Goal: Information Seeking & Learning: Learn about a topic

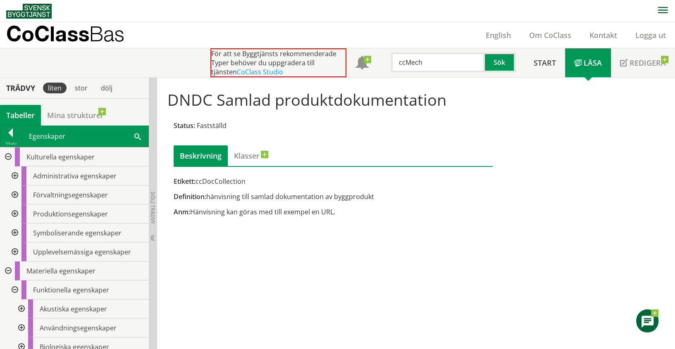
click at [15, 231] on div at bounding box center [14, 233] width 15 height 19
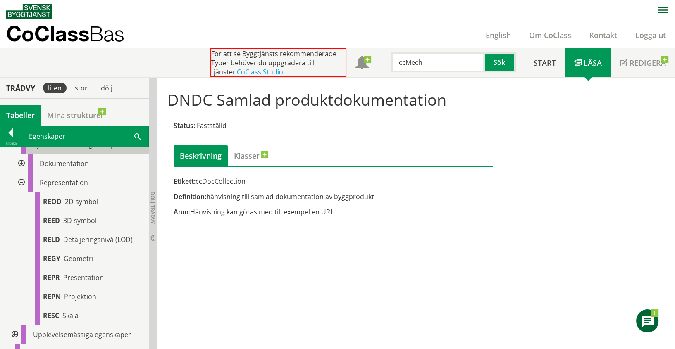
scroll to position [91, 0]
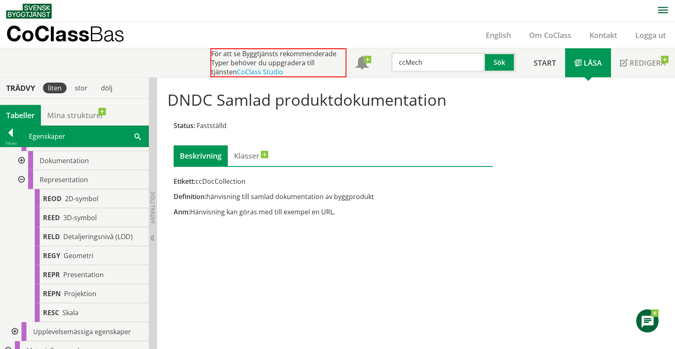
click at [20, 177] on div at bounding box center [20, 179] width 15 height 19
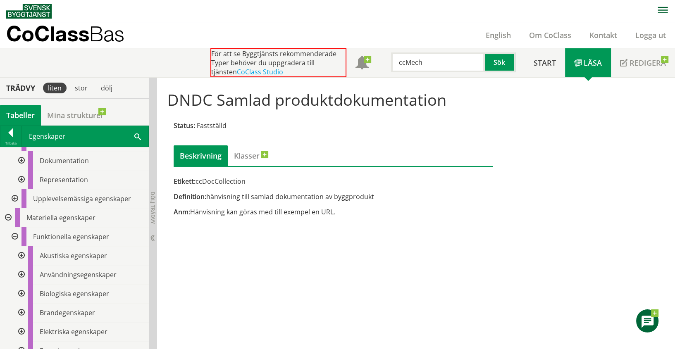
click at [13, 198] on div at bounding box center [14, 198] width 15 height 19
click at [21, 236] on div at bounding box center [20, 236] width 15 height 19
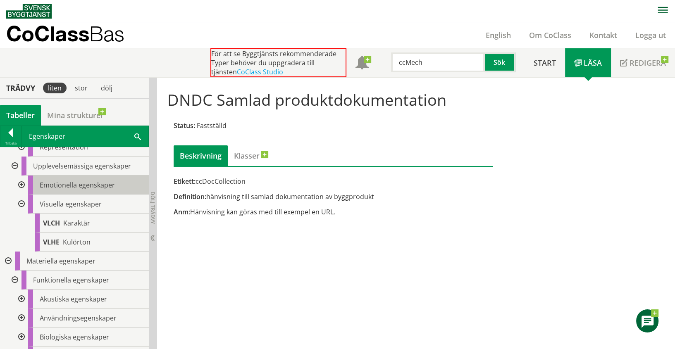
scroll to position [138, 0]
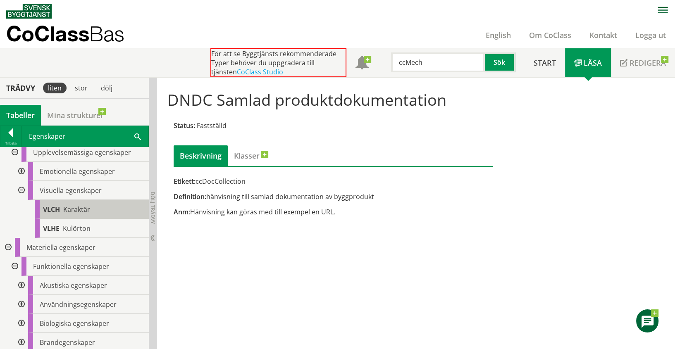
click at [79, 210] on span "Karaktär" at bounding box center [76, 209] width 27 height 9
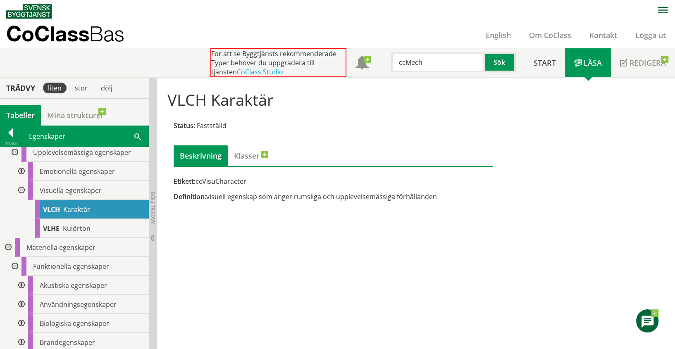
click at [21, 190] on div at bounding box center [20, 190] width 15 height 19
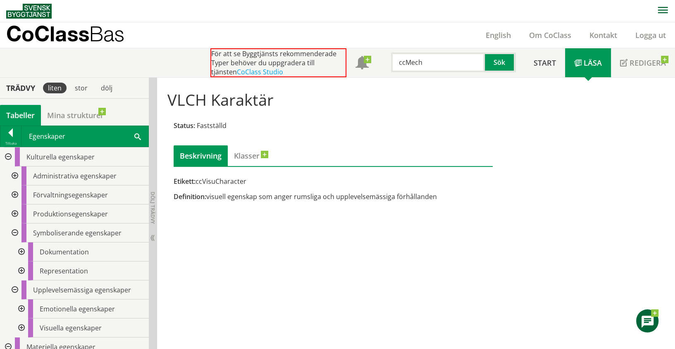
click at [11, 154] on div at bounding box center [7, 157] width 15 height 19
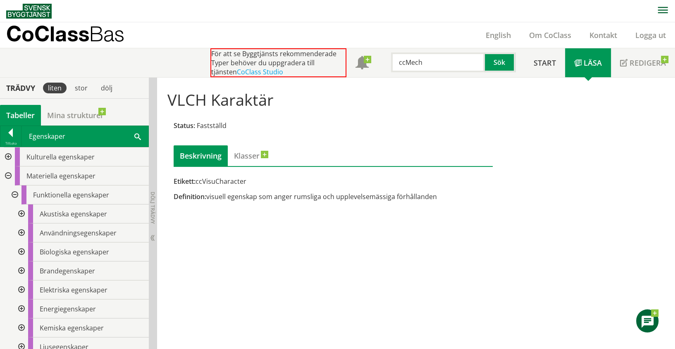
click at [5, 175] on div at bounding box center [7, 176] width 15 height 19
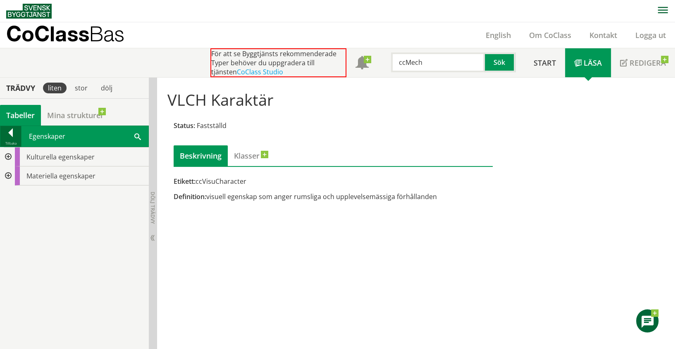
click at [13, 136] on div at bounding box center [10, 135] width 21 height 12
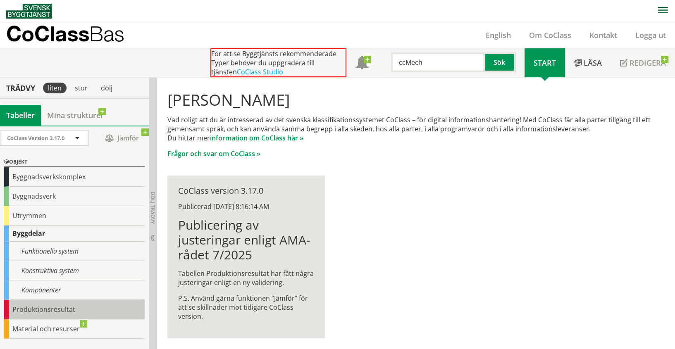
click at [29, 300] on div "Produktionsresultat" at bounding box center [74, 309] width 141 height 19
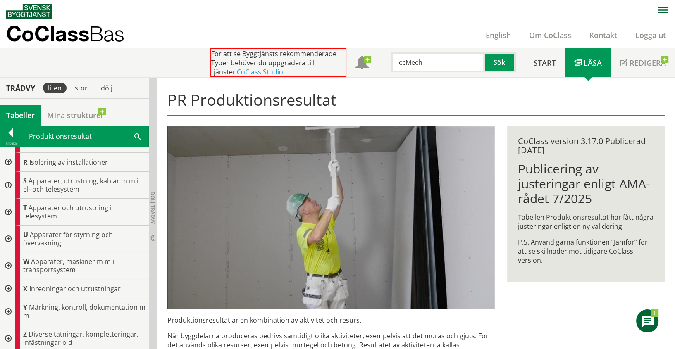
scroll to position [376, 0]
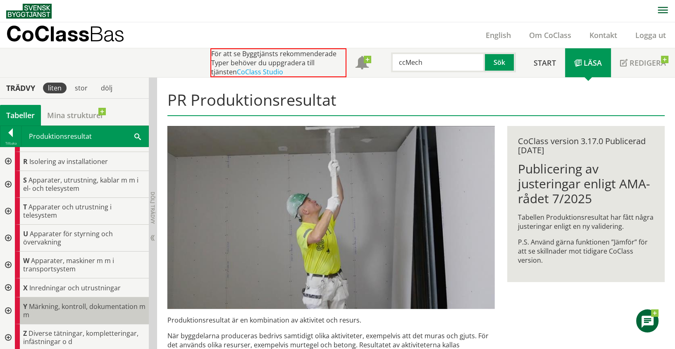
click at [78, 309] on span "Märkning, kontroll, dokumentation m m" at bounding box center [84, 310] width 122 height 17
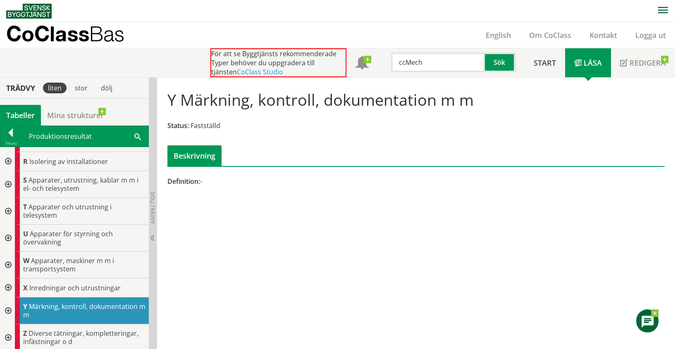
click at [8, 307] on div at bounding box center [7, 311] width 15 height 27
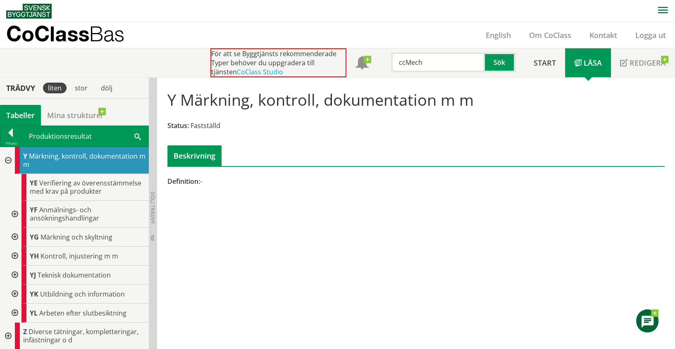
scroll to position [533, 0]
click at [15, 236] on div at bounding box center [14, 237] width 15 height 19
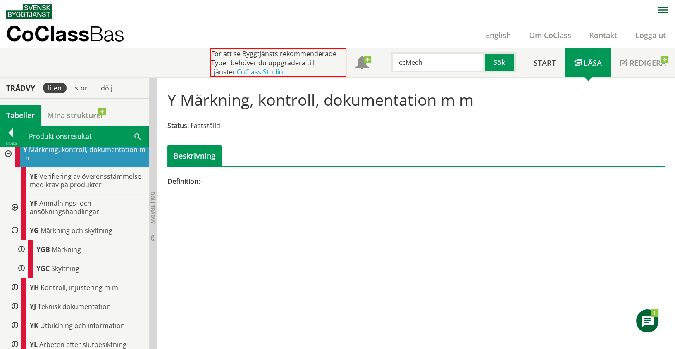
click at [20, 274] on div at bounding box center [20, 268] width 15 height 19
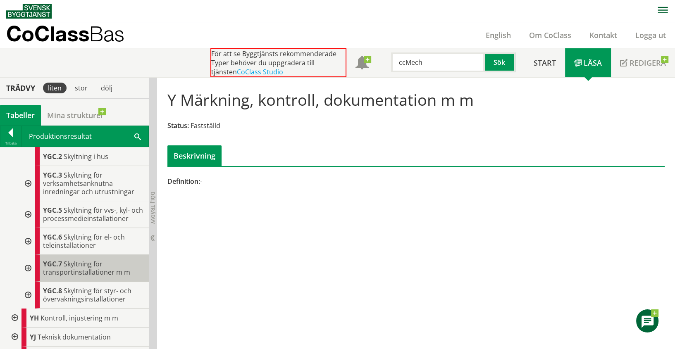
scroll to position [667, 0]
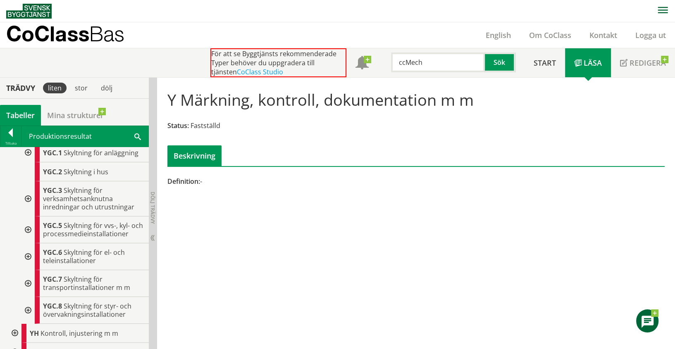
click at [28, 203] on div at bounding box center [27, 198] width 15 height 35
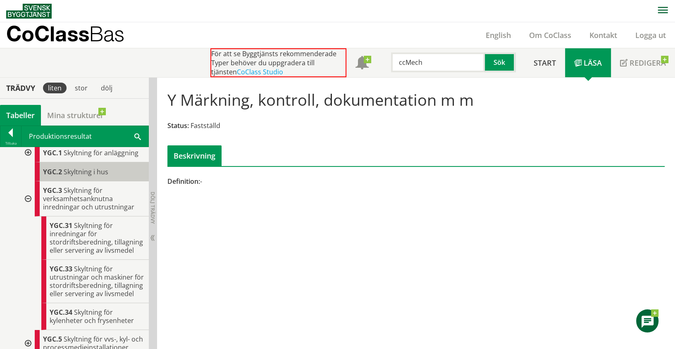
click at [88, 176] on span "Skyltning i hus" at bounding box center [86, 171] width 45 height 9
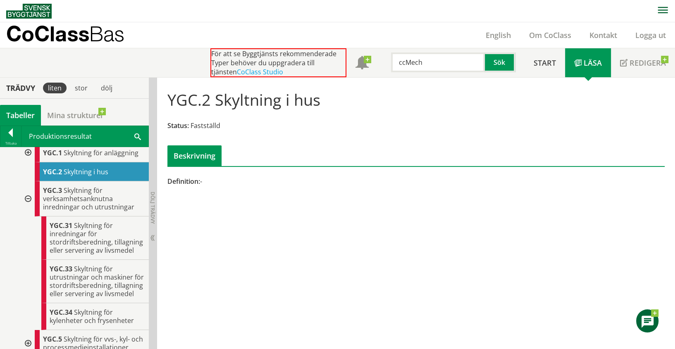
click at [29, 158] on div at bounding box center [27, 152] width 15 height 19
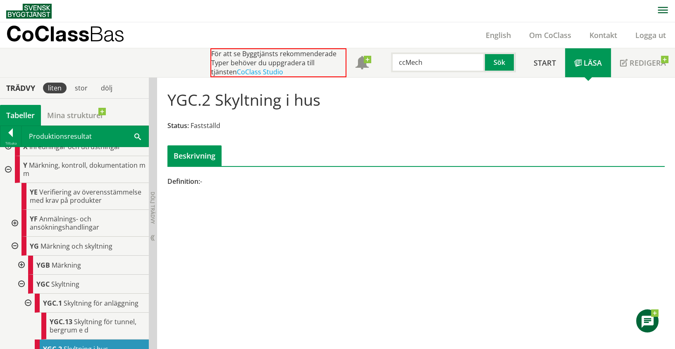
scroll to position [503, 0]
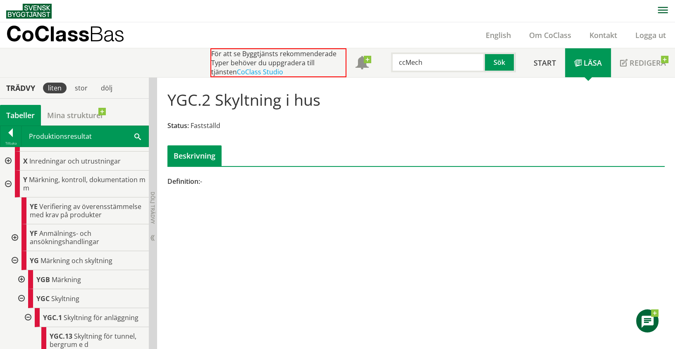
click at [9, 179] on div at bounding box center [7, 184] width 15 height 27
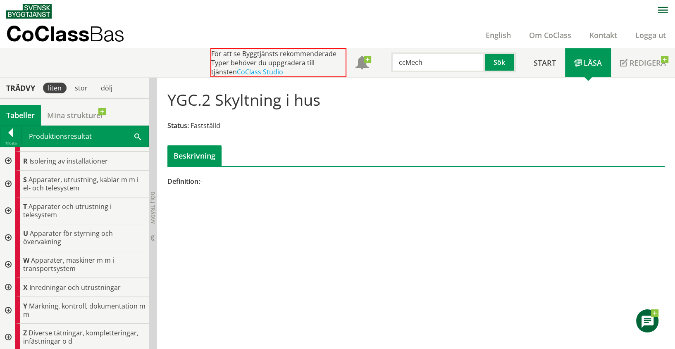
click at [11, 334] on div at bounding box center [7, 337] width 15 height 27
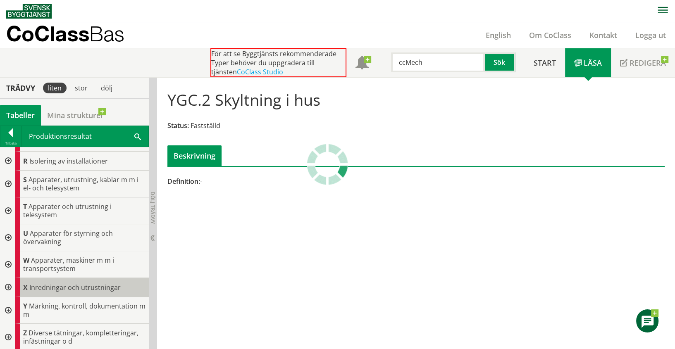
scroll to position [446, 0]
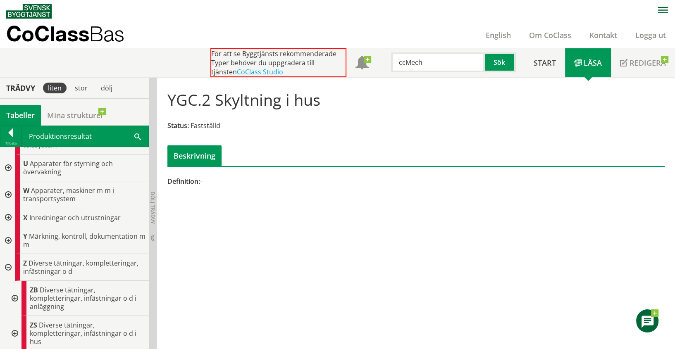
click at [12, 293] on div at bounding box center [14, 298] width 15 height 35
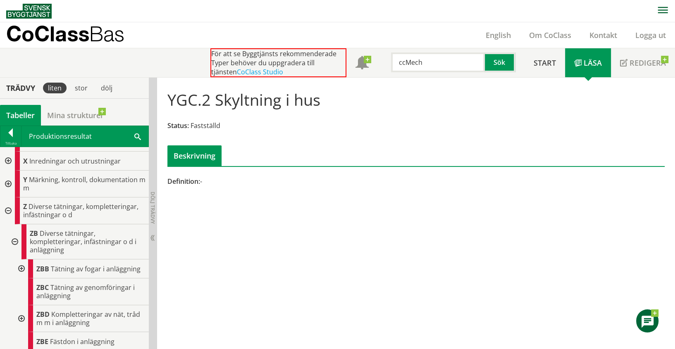
click at [15, 238] on div at bounding box center [14, 241] width 15 height 35
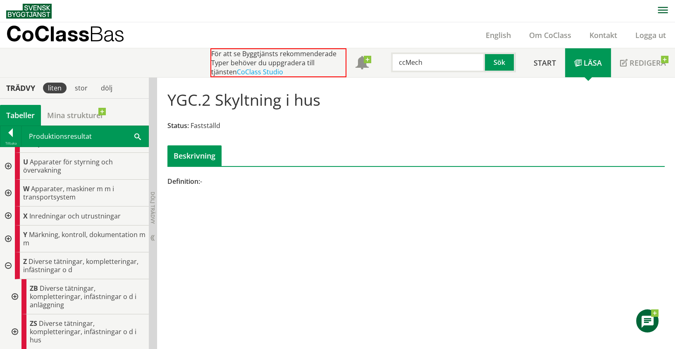
scroll to position [446, 0]
click at [15, 332] on div at bounding box center [14, 333] width 15 height 35
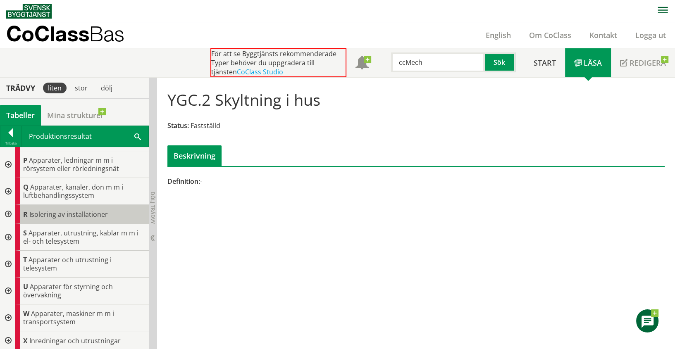
scroll to position [308, 0]
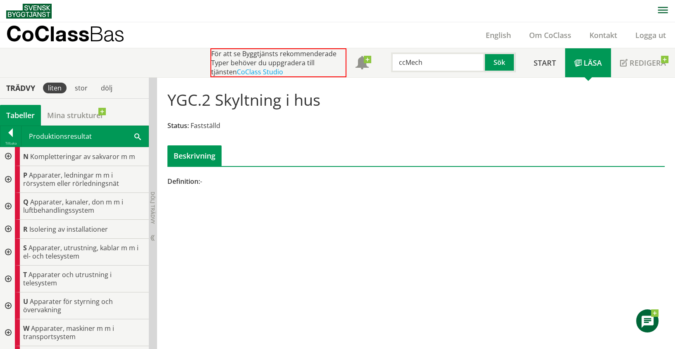
click at [6, 154] on div at bounding box center [7, 156] width 15 height 19
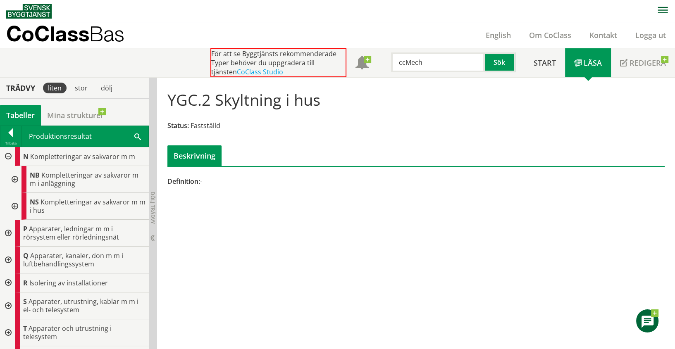
click at [16, 202] on div at bounding box center [14, 206] width 15 height 27
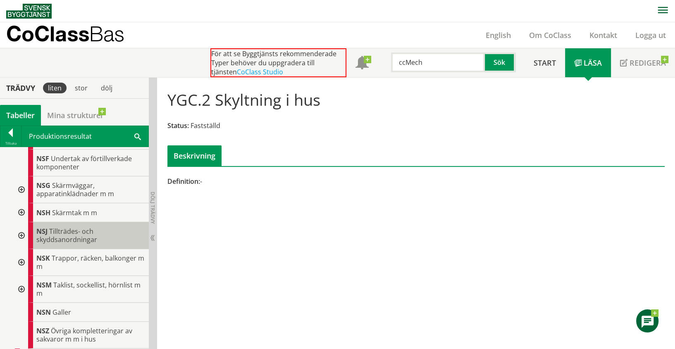
scroll to position [492, 0]
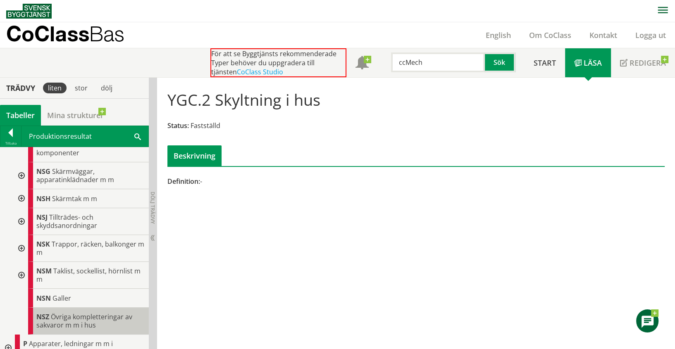
click at [55, 317] on span "Övriga kompletteringar av sakvaror m m i hus" at bounding box center [84, 320] width 96 height 17
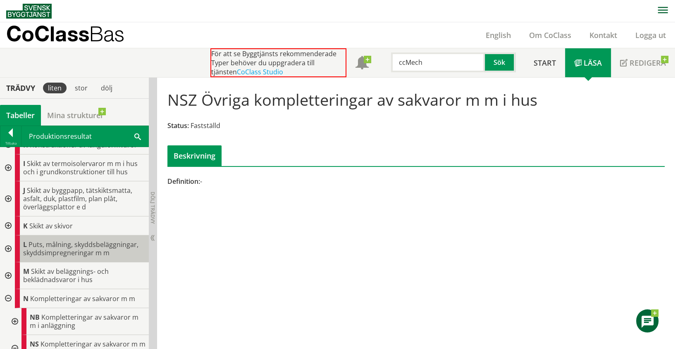
scroll to position [184, 0]
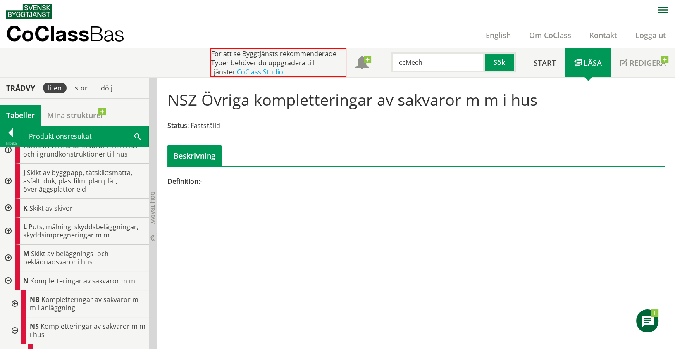
click at [10, 281] on div at bounding box center [7, 281] width 15 height 19
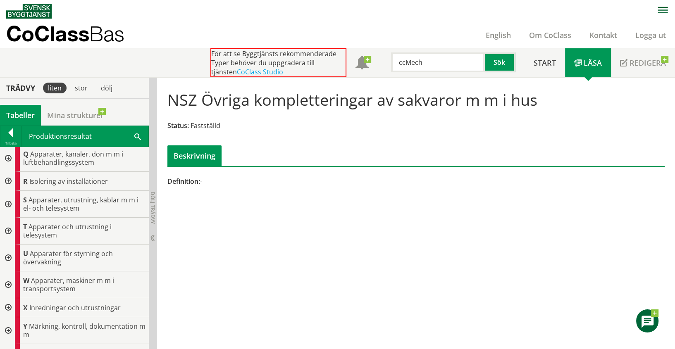
scroll to position [538, 0]
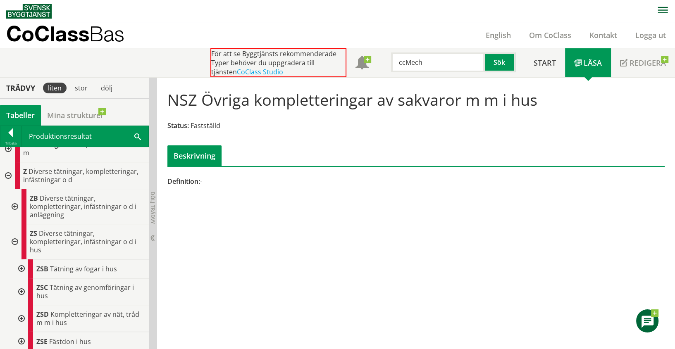
click at [7, 171] on div at bounding box center [7, 175] width 15 height 27
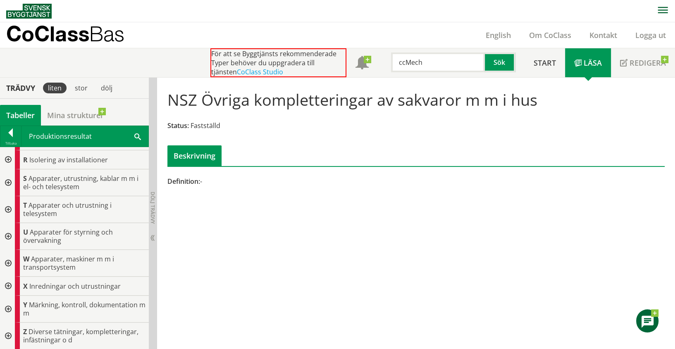
scroll to position [376, 0]
click at [7, 131] on div at bounding box center [10, 135] width 21 height 12
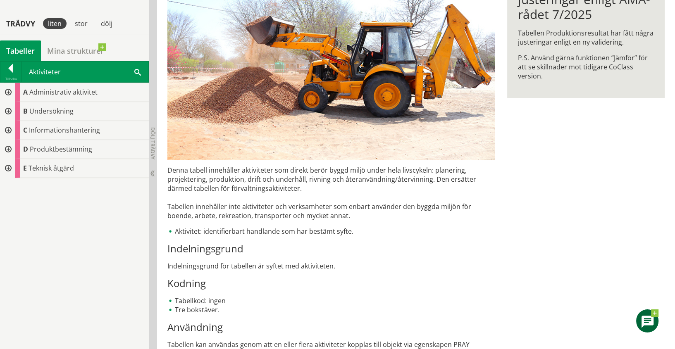
scroll to position [197, 0]
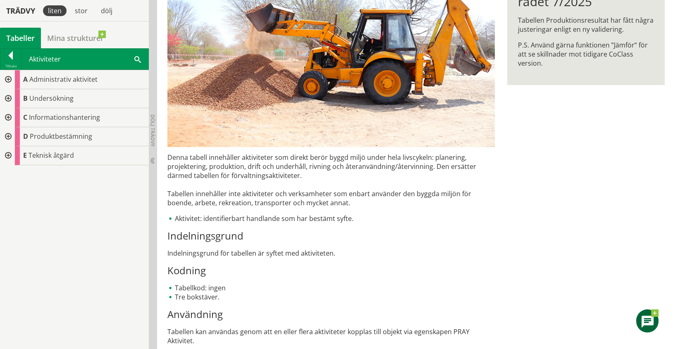
click at [7, 155] on div at bounding box center [7, 155] width 15 height 19
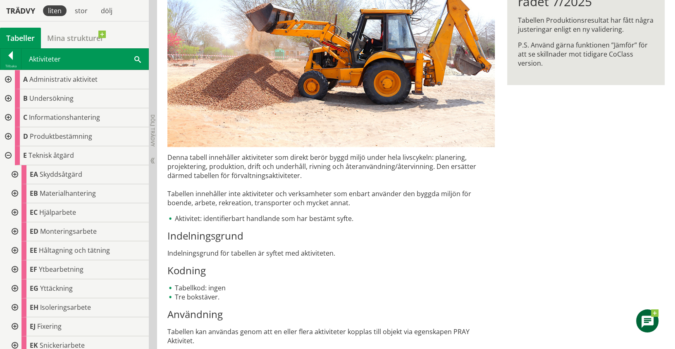
click at [14, 191] on div at bounding box center [14, 193] width 15 height 19
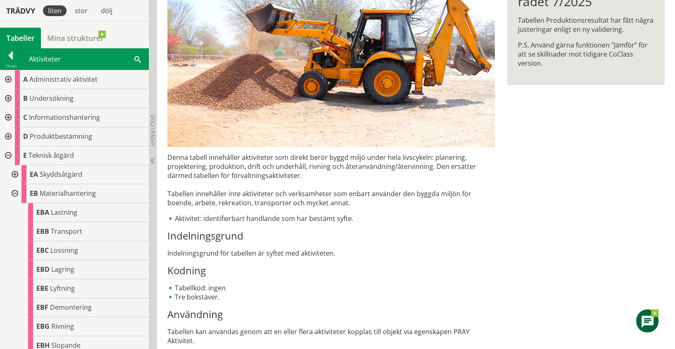
click at [13, 174] on div at bounding box center [14, 174] width 15 height 19
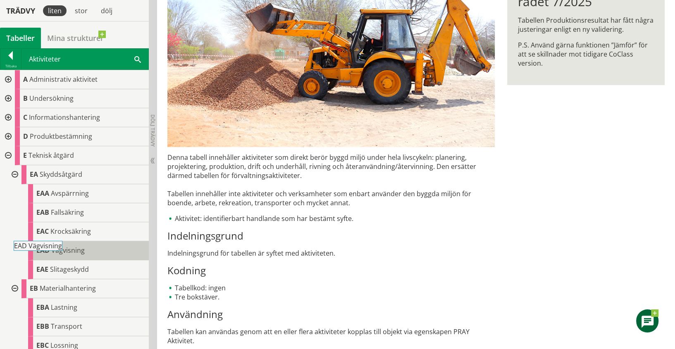
click at [64, 250] on span "Vägvisning" at bounding box center [67, 250] width 33 height 9
click at [60, 252] on span "Vägvisning" at bounding box center [67, 250] width 33 height 9
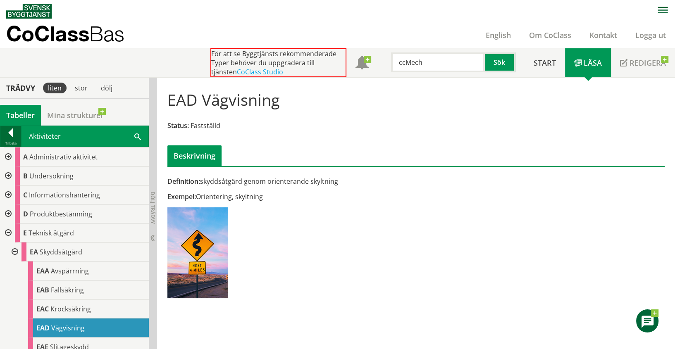
click at [14, 134] on div at bounding box center [10, 135] width 21 height 12
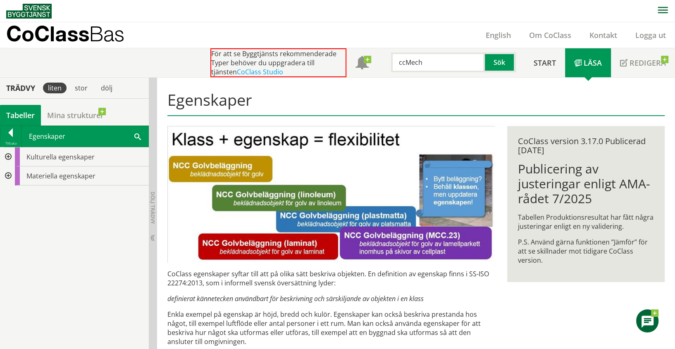
click at [10, 175] on div at bounding box center [7, 176] width 15 height 19
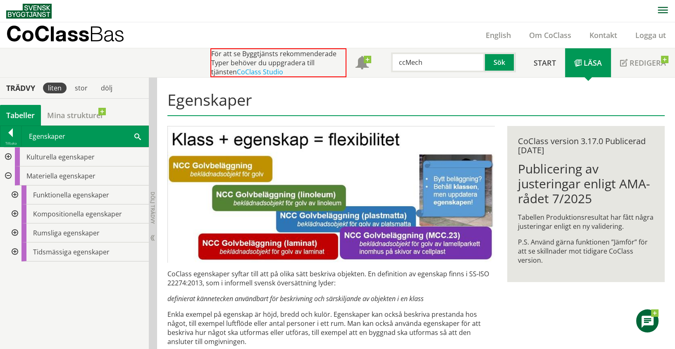
click at [15, 192] on div at bounding box center [14, 195] width 15 height 19
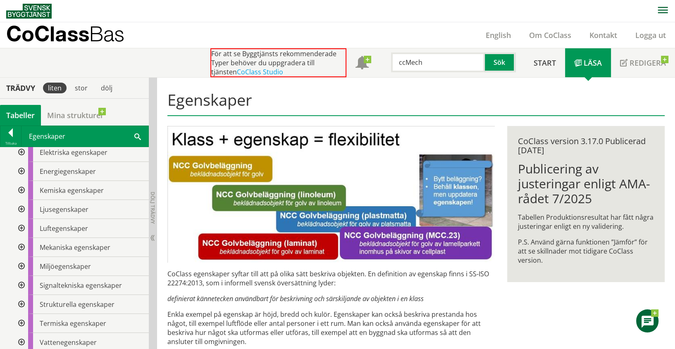
scroll to position [184, 0]
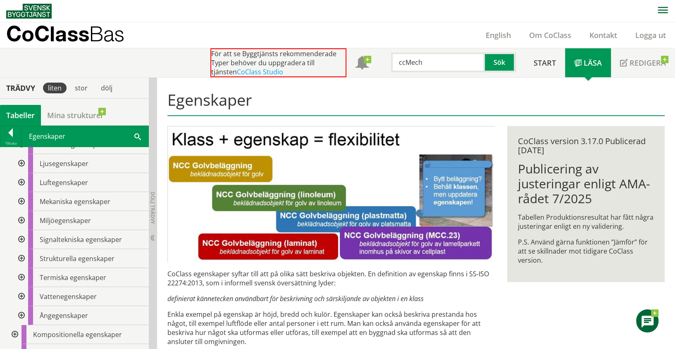
click at [21, 238] on div at bounding box center [20, 239] width 15 height 19
click at [23, 237] on div at bounding box center [20, 239] width 15 height 19
click at [20, 259] on div at bounding box center [20, 258] width 15 height 19
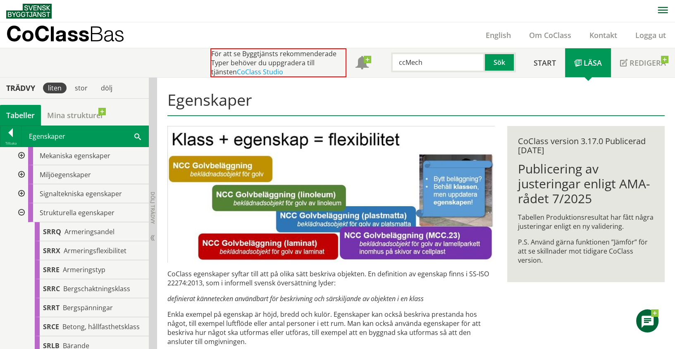
scroll to position [0, 0]
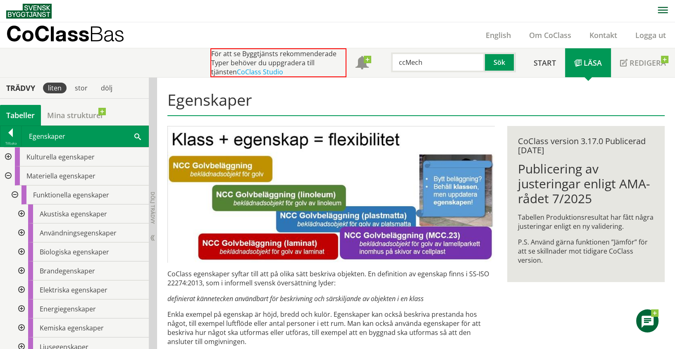
click at [8, 158] on div at bounding box center [7, 157] width 15 height 19
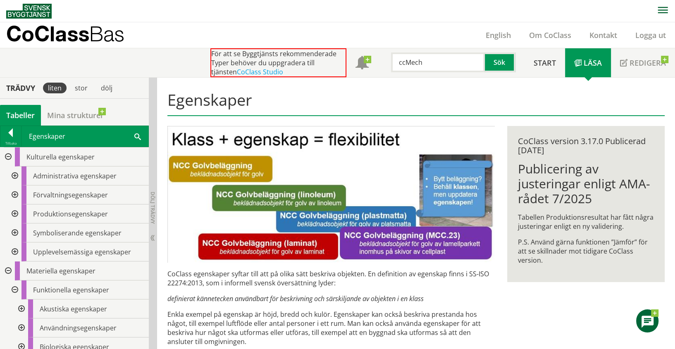
click at [15, 194] on div at bounding box center [14, 195] width 15 height 19
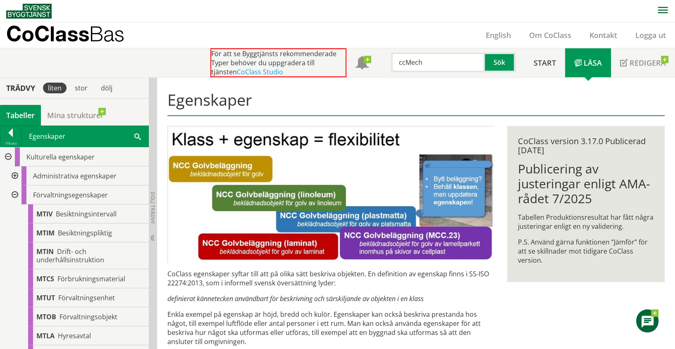
click at [15, 194] on div at bounding box center [14, 195] width 15 height 19
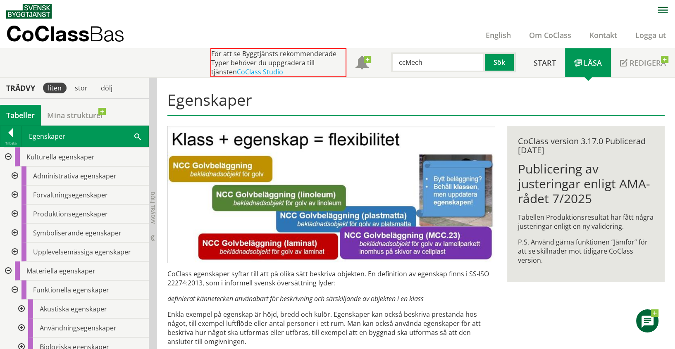
click at [14, 174] on div at bounding box center [14, 176] width 15 height 19
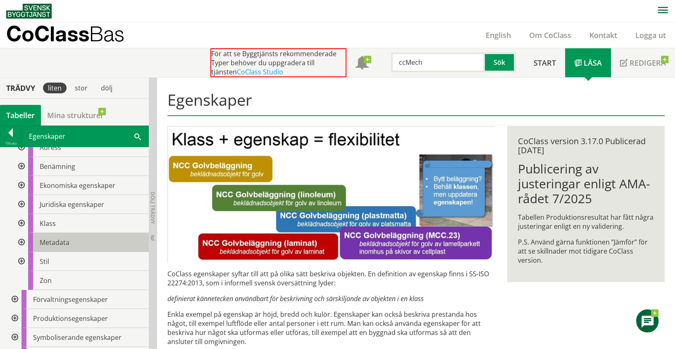
scroll to position [91, 0]
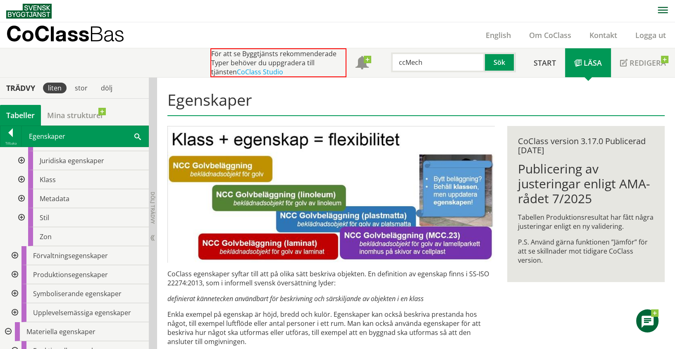
click at [21, 216] on div at bounding box center [20, 217] width 15 height 19
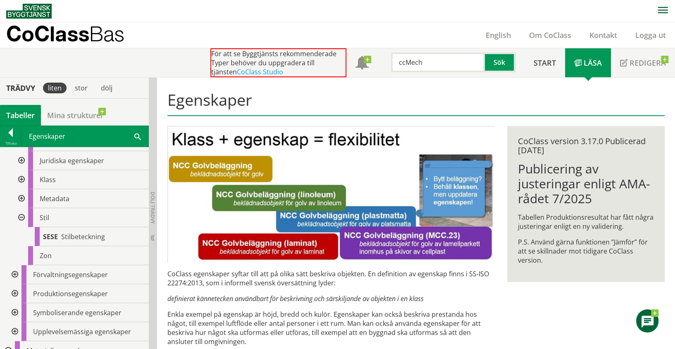
click at [21, 194] on div at bounding box center [20, 198] width 15 height 19
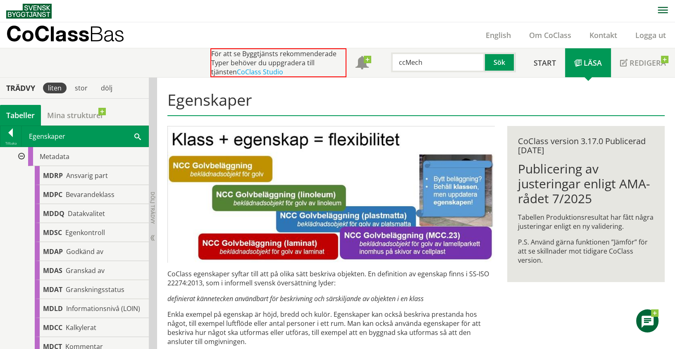
scroll to position [0, 0]
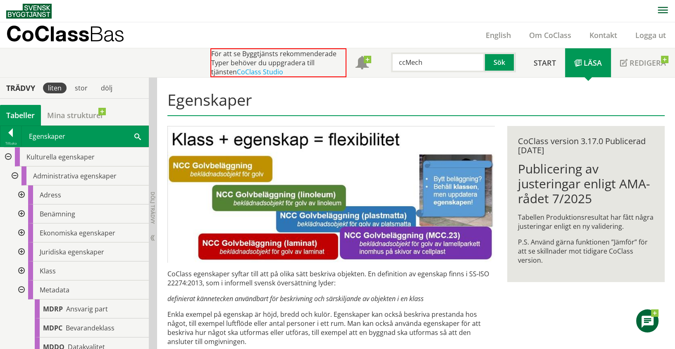
click at [10, 156] on div at bounding box center [7, 157] width 15 height 19
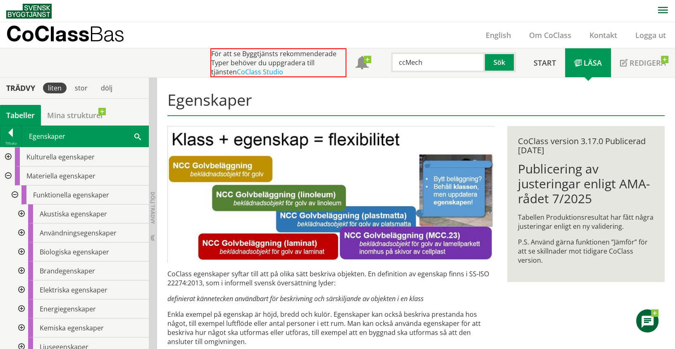
click at [9, 176] on div at bounding box center [7, 176] width 15 height 19
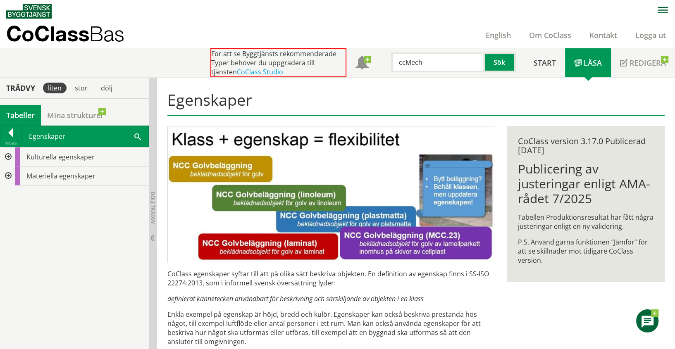
click at [9, 176] on div at bounding box center [7, 176] width 15 height 19
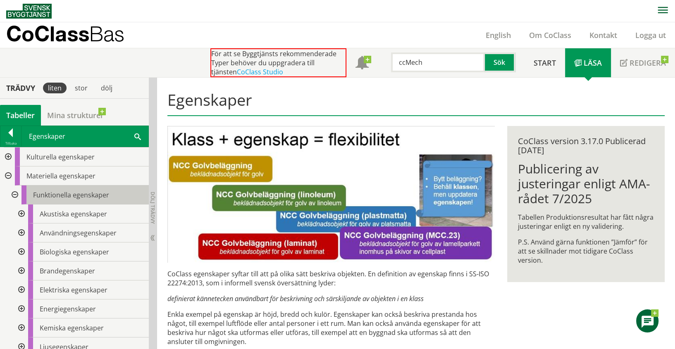
click at [59, 196] on span "Funktionella egenskaper" at bounding box center [71, 195] width 76 height 9
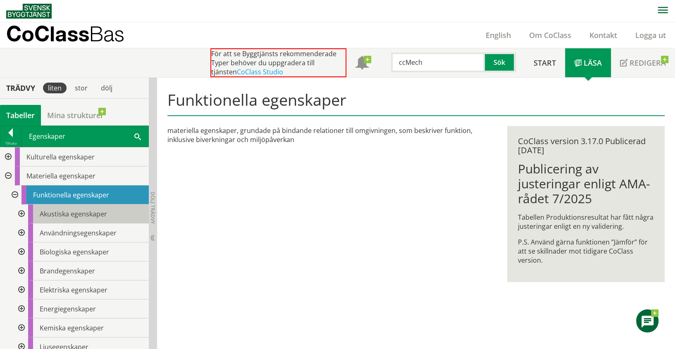
click at [75, 215] on span "Akustiska egenskaper" at bounding box center [73, 214] width 67 height 9
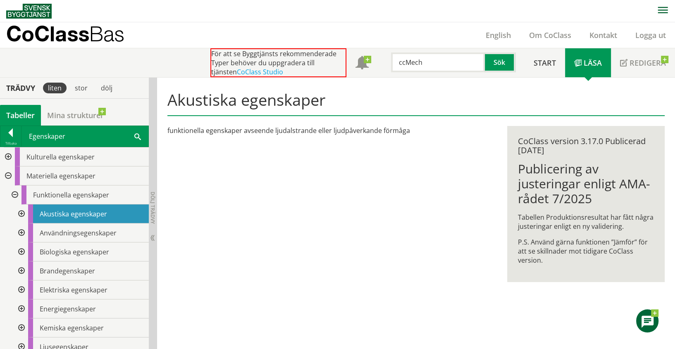
click at [23, 232] on div at bounding box center [20, 233] width 15 height 19
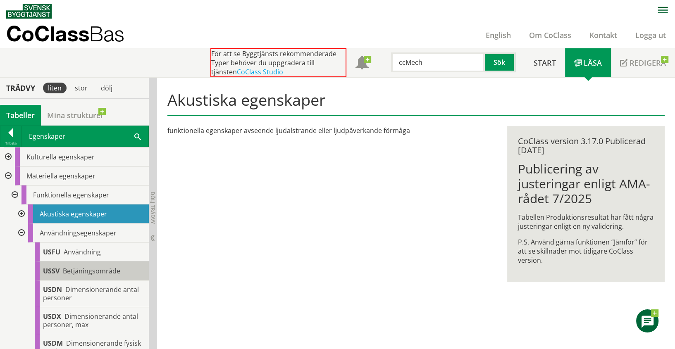
click at [91, 269] on span "Betjäningsområde" at bounding box center [91, 271] width 57 height 9
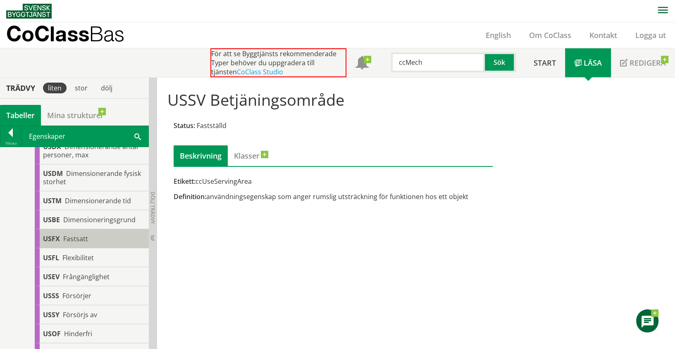
scroll to position [184, 0]
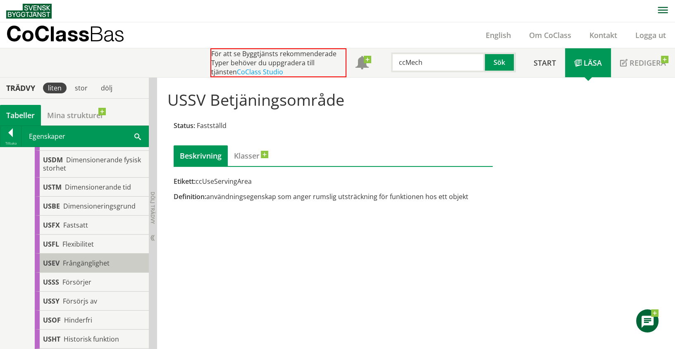
click at [81, 264] on span "Frångänglighet" at bounding box center [86, 263] width 47 height 9
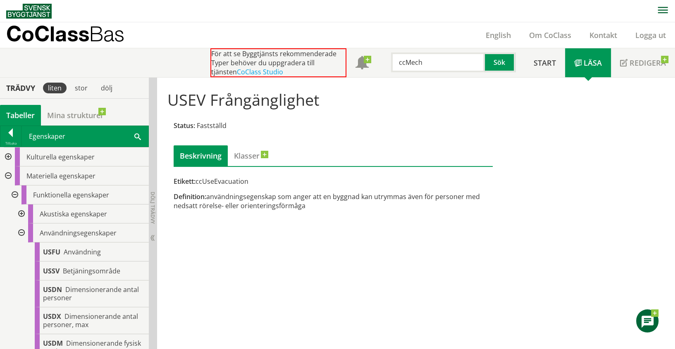
click at [18, 229] on div at bounding box center [20, 233] width 15 height 19
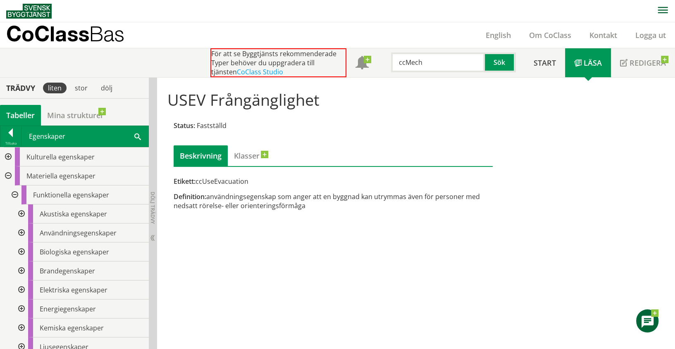
click at [19, 250] on div at bounding box center [20, 252] width 15 height 19
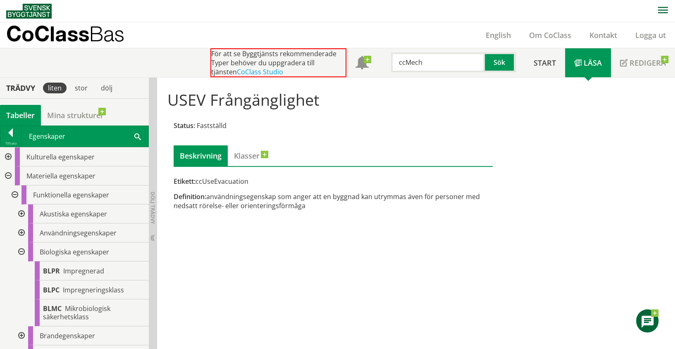
click at [20, 250] on div at bounding box center [20, 252] width 15 height 19
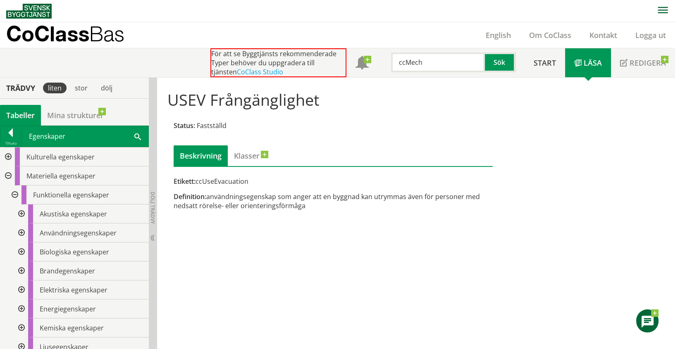
click at [23, 270] on div at bounding box center [20, 271] width 15 height 19
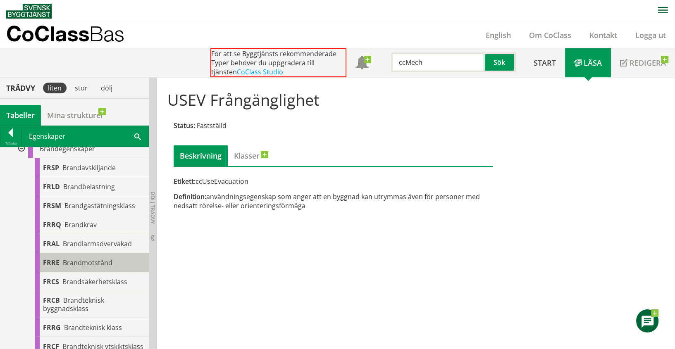
scroll to position [138, 0]
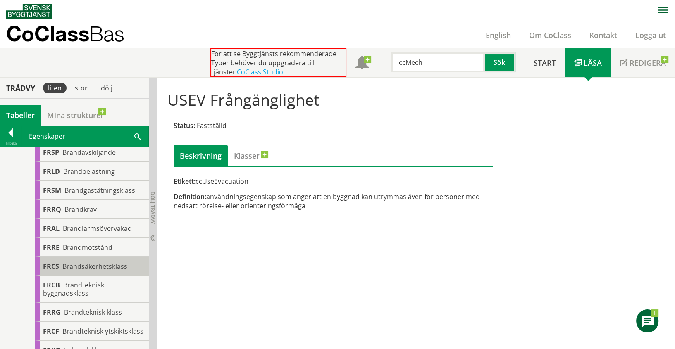
click at [87, 262] on span "Brandsäkerhetsklass" at bounding box center [94, 266] width 65 height 9
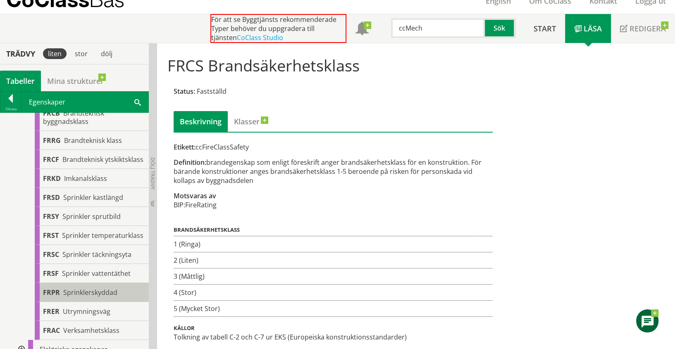
scroll to position [321, 0]
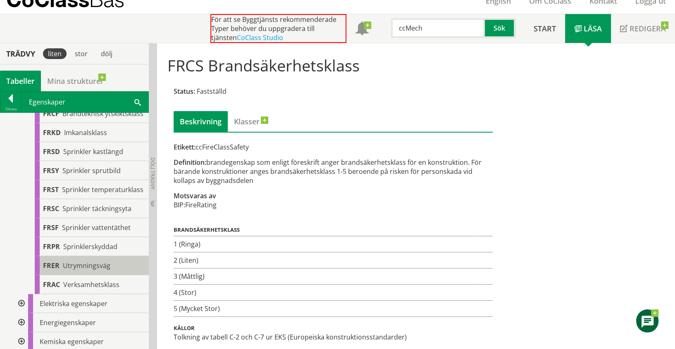
click at [92, 270] on span "Utrymningsväg" at bounding box center [87, 265] width 48 height 9
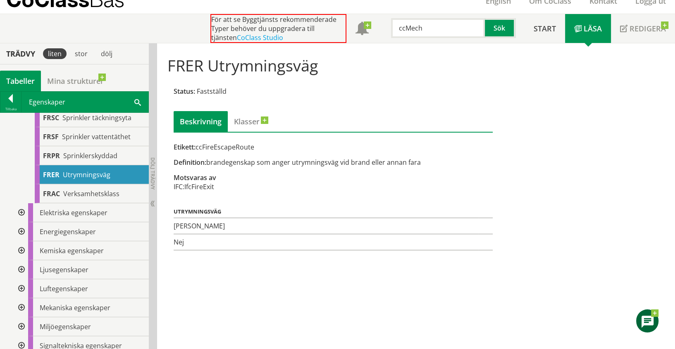
scroll to position [413, 0]
click at [18, 316] on div at bounding box center [20, 306] width 15 height 19
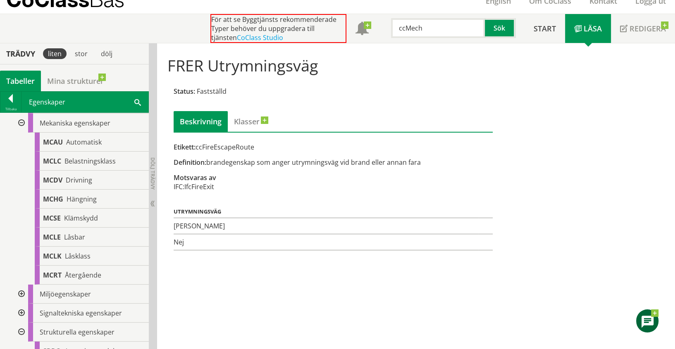
scroll to position [689, 0]
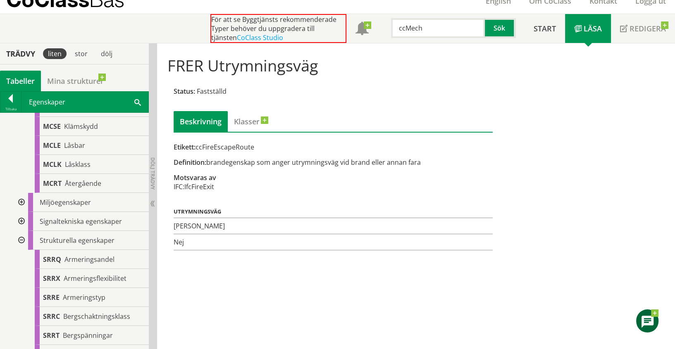
click at [23, 212] on div at bounding box center [20, 202] width 15 height 19
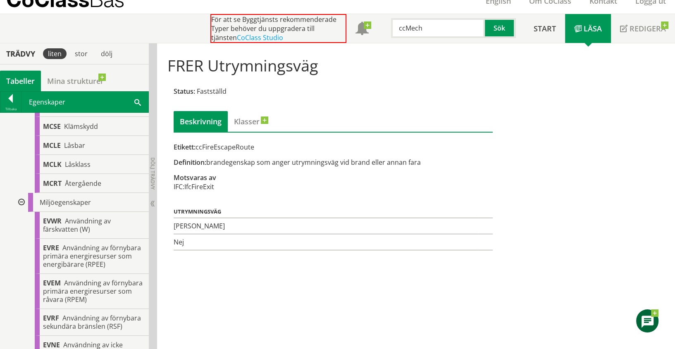
click at [23, 212] on div at bounding box center [20, 202] width 15 height 19
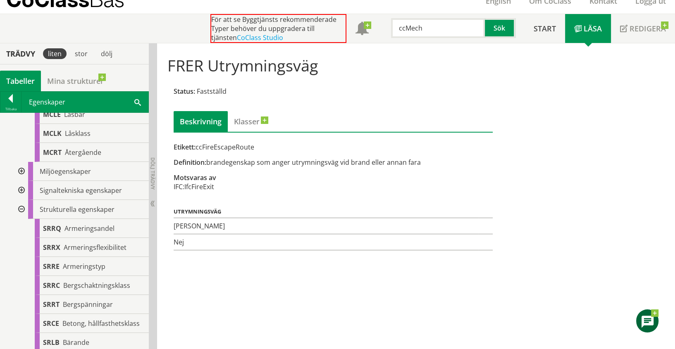
scroll to position [734, 0]
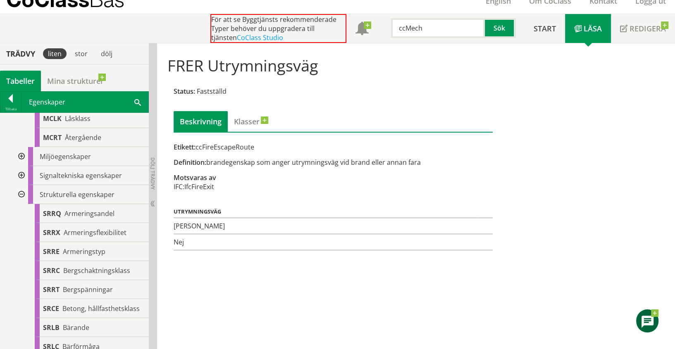
click at [25, 204] on div at bounding box center [20, 194] width 15 height 19
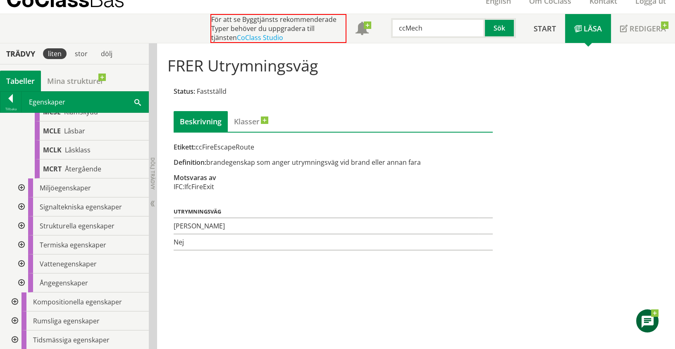
click at [14, 300] on div at bounding box center [14, 302] width 15 height 19
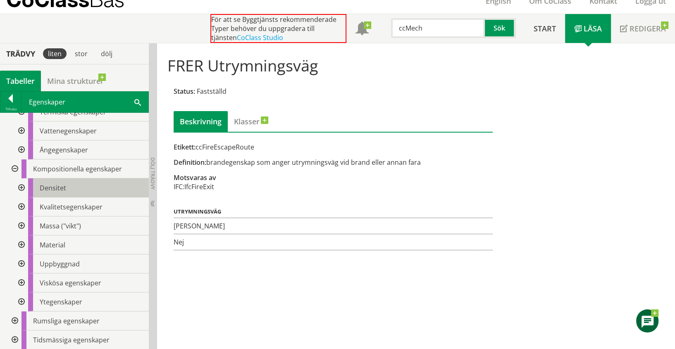
scroll to position [851, 0]
